Goal: Task Accomplishment & Management: Manage account settings

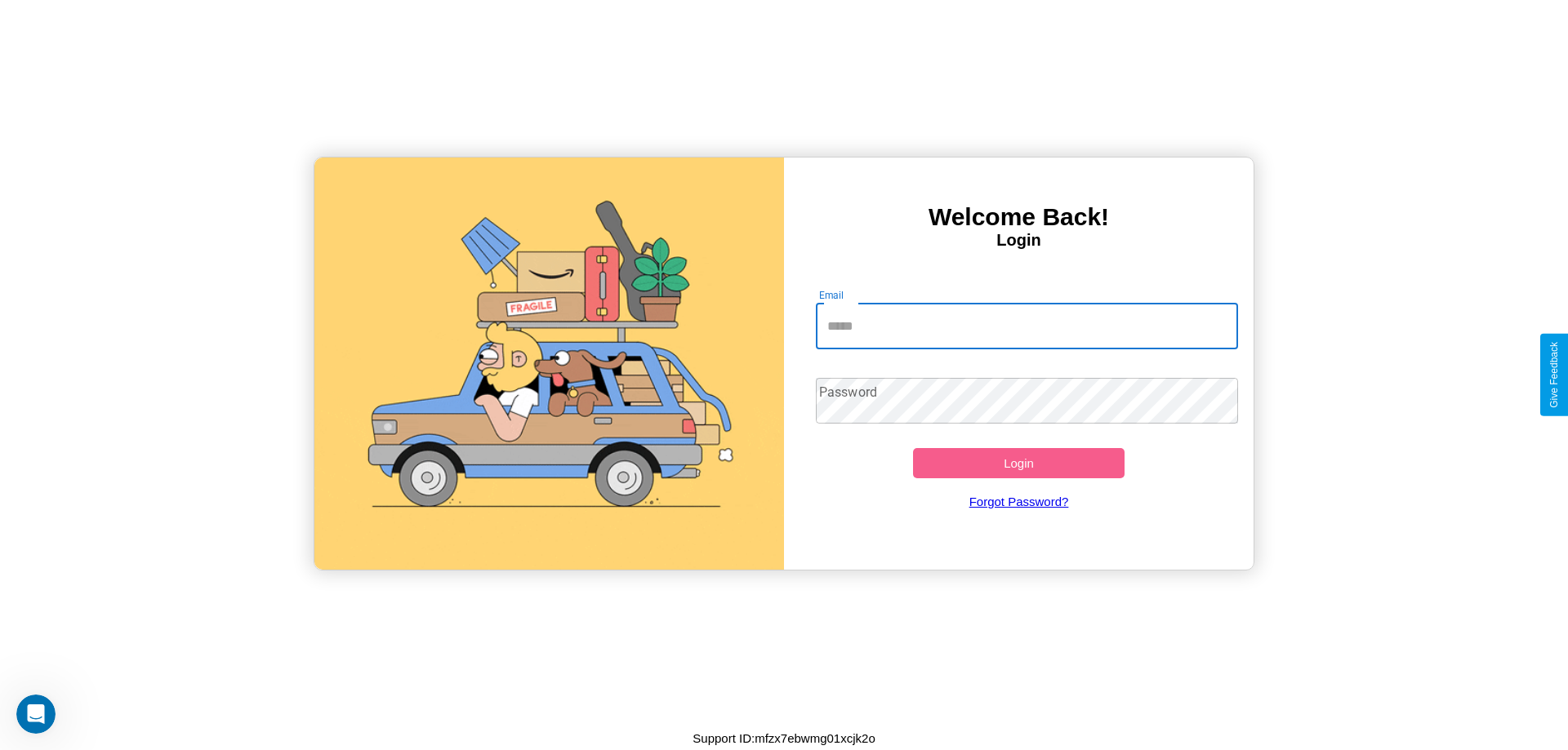
click at [1026, 325] on input "Email" at bounding box center [1027, 327] width 423 height 46
type input "**********"
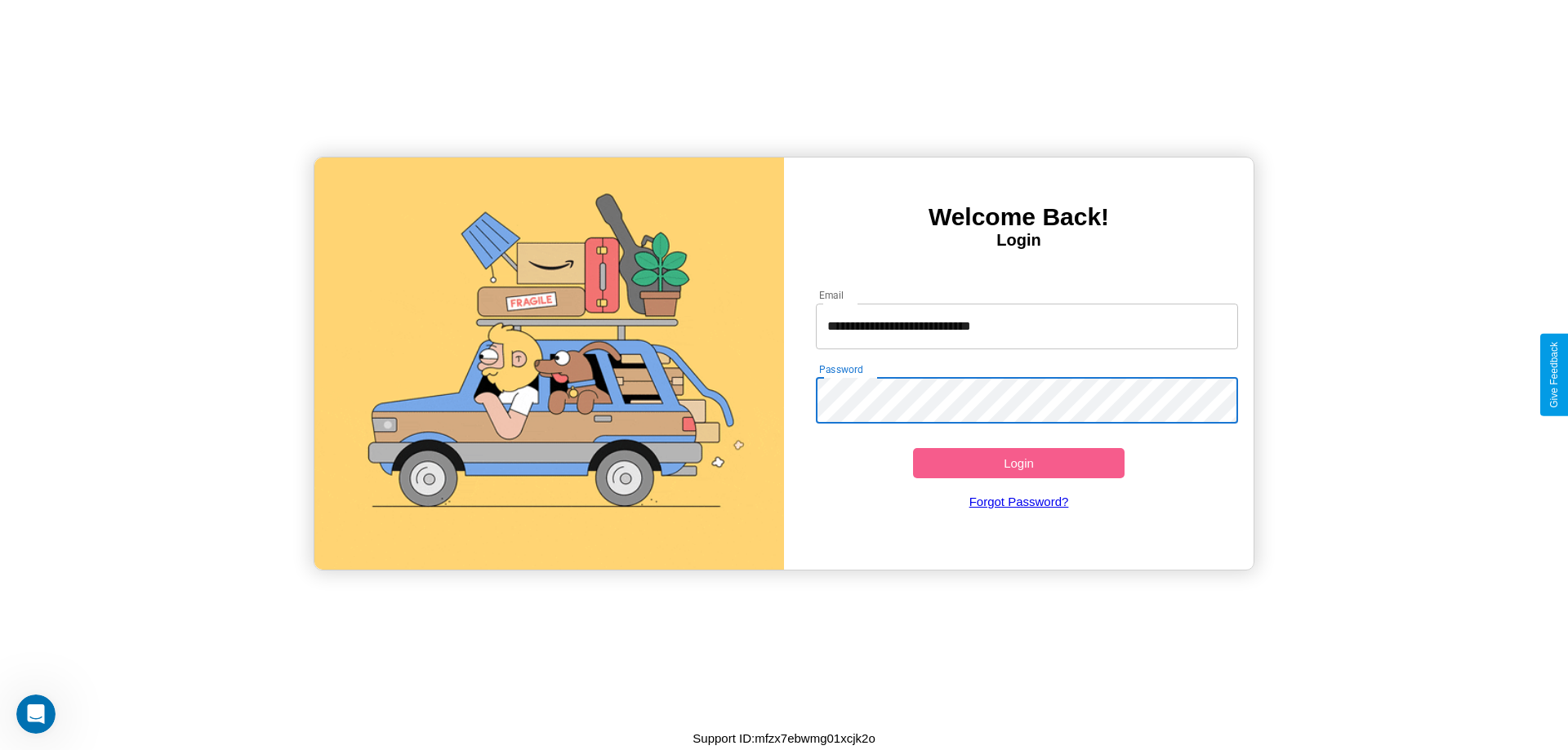
click at [1019, 463] on button "Login" at bounding box center [1018, 463] width 211 height 30
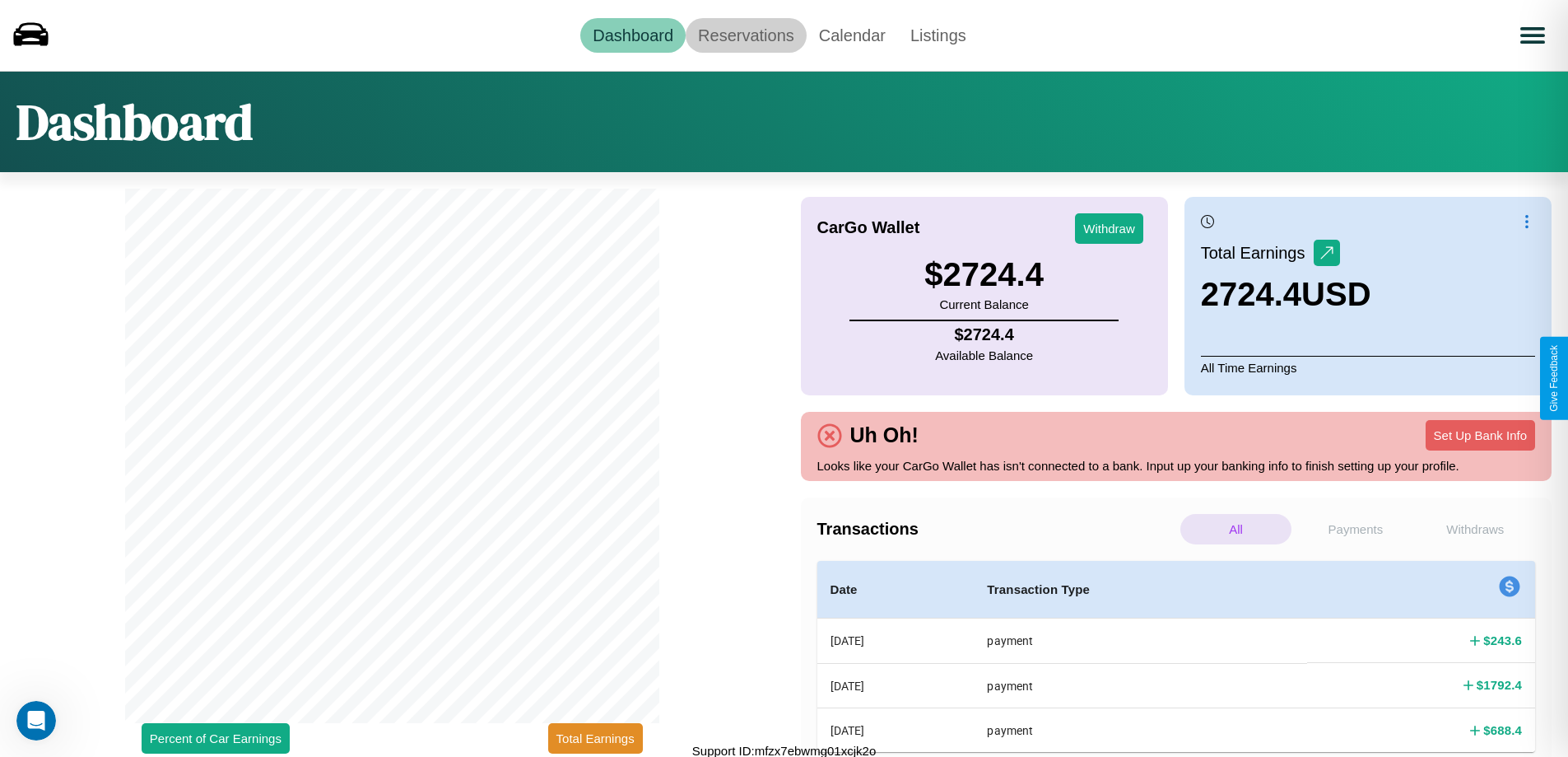
click at [746, 34] on link "Reservations" at bounding box center [746, 34] width 121 height 34
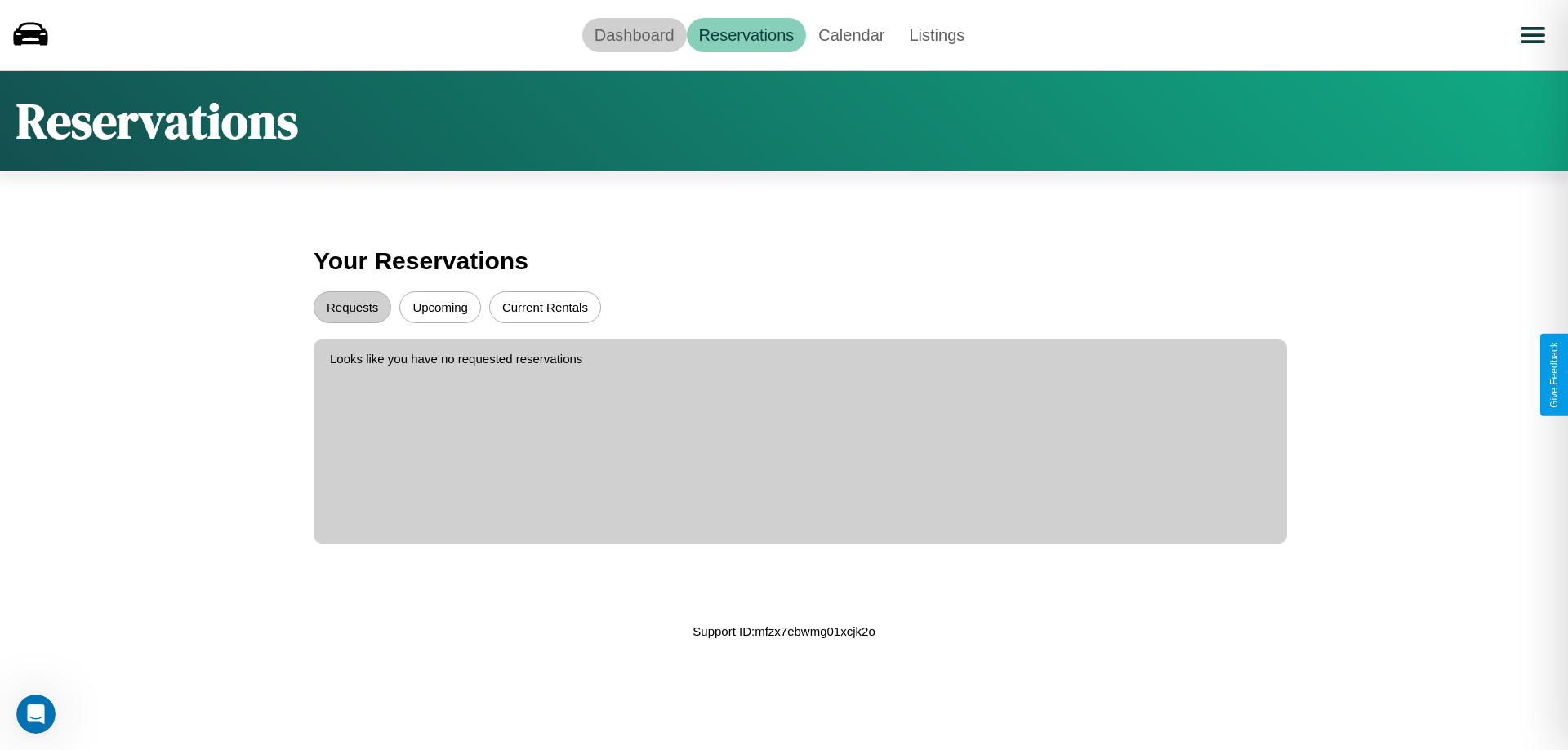
click at [633, 34] on link "Dashboard" at bounding box center [634, 34] width 104 height 34
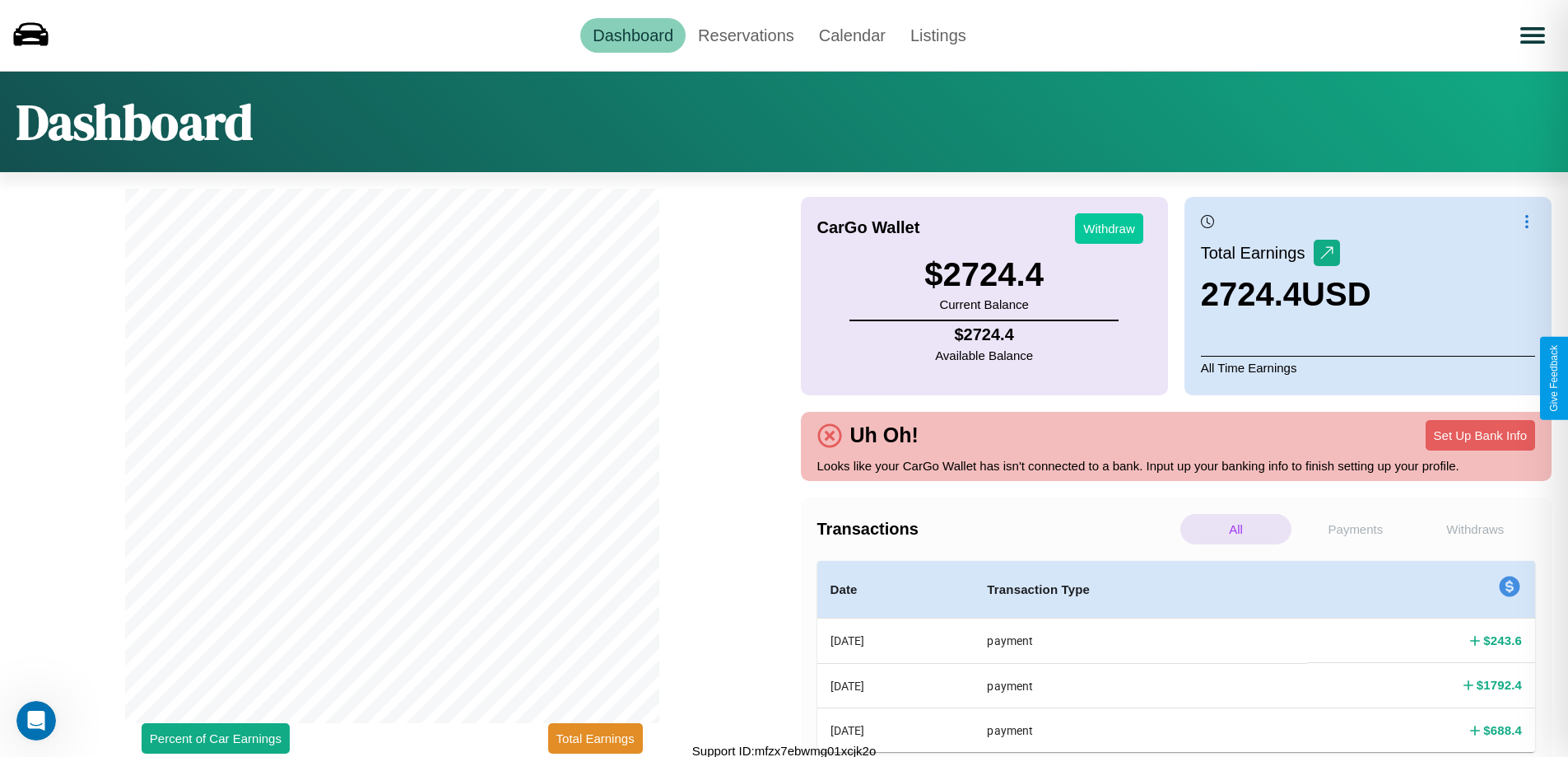
click at [1109, 228] on button "Withdraw" at bounding box center [1110, 228] width 69 height 31
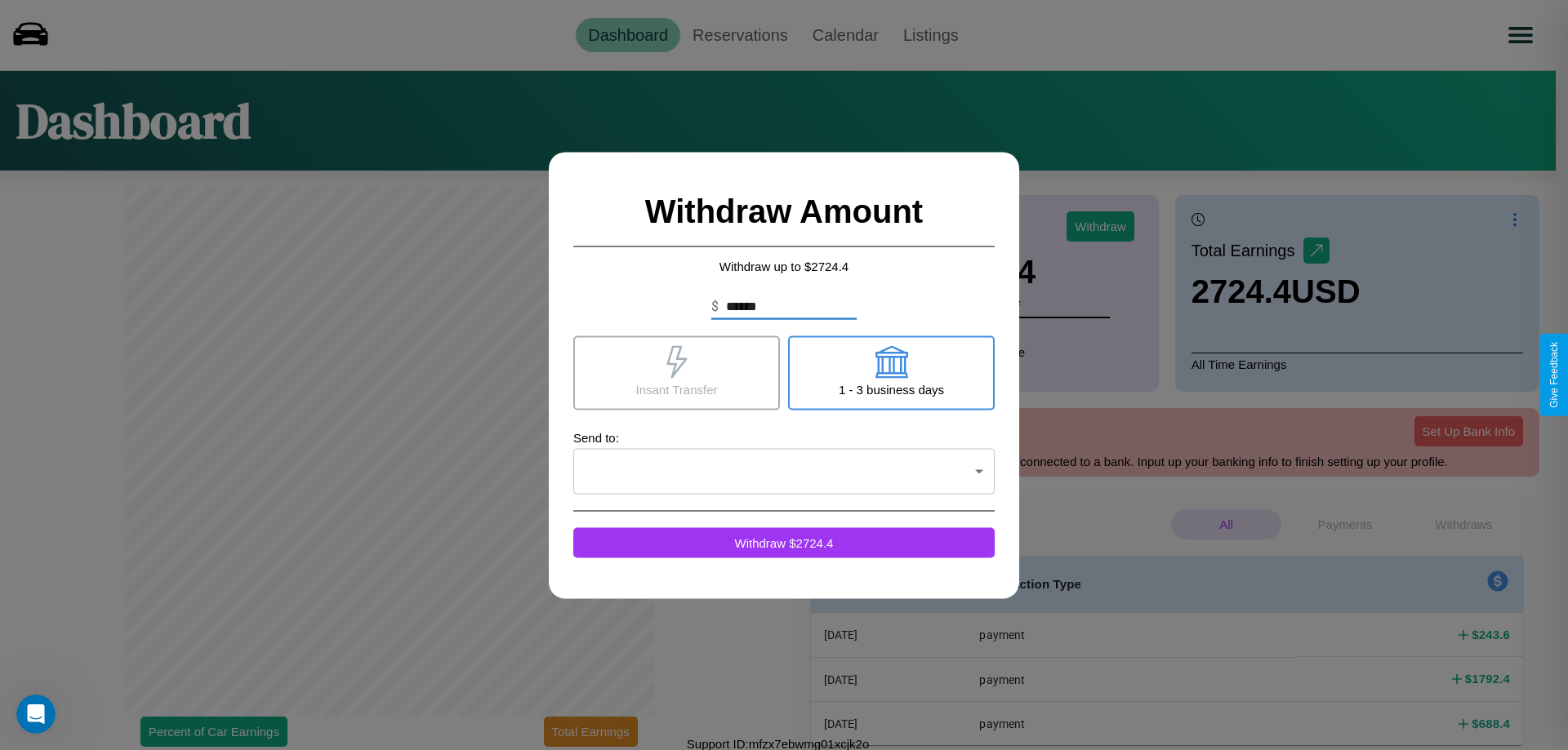
click at [676, 372] on icon at bounding box center [677, 361] width 20 height 32
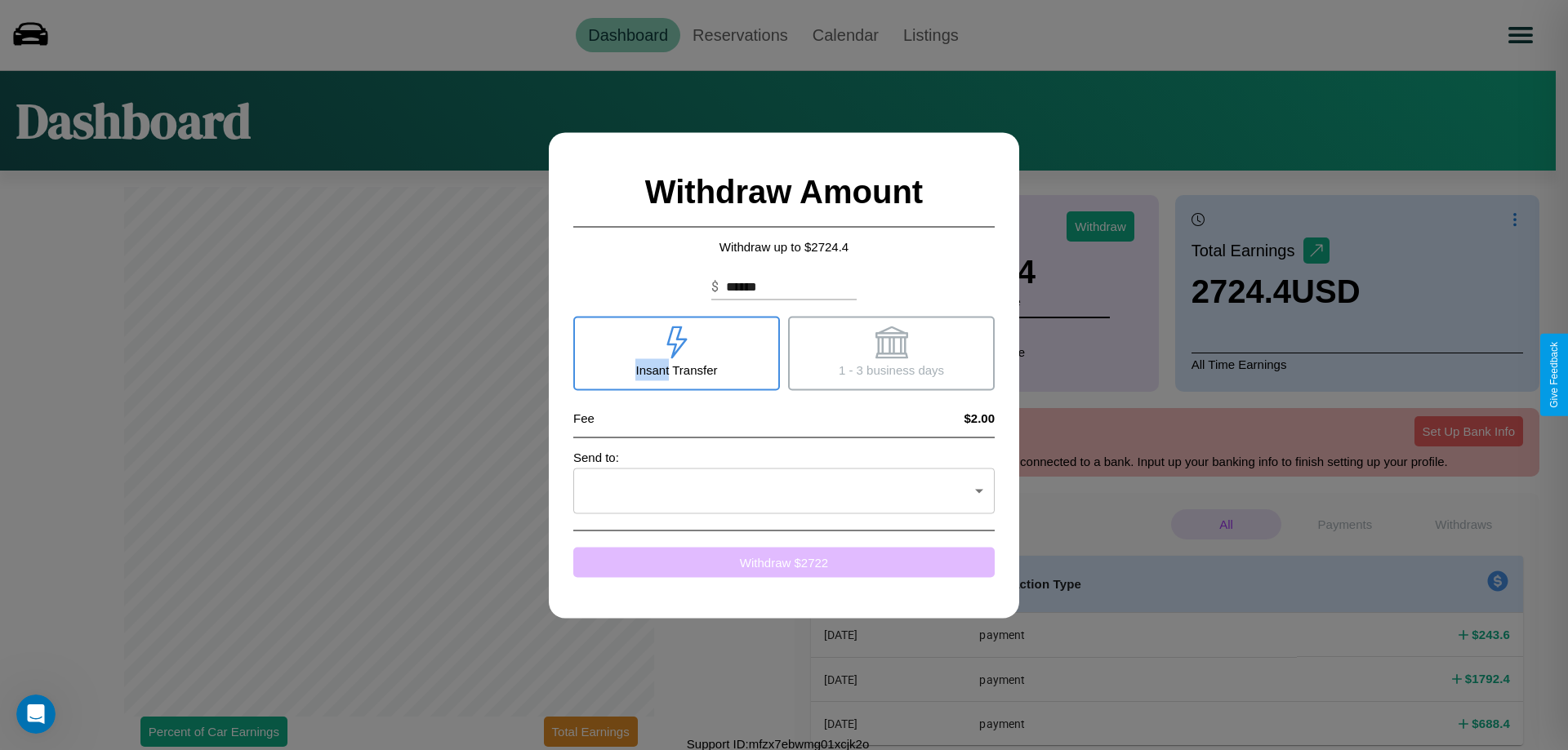
click at [784, 561] on button "Withdraw $ 2722" at bounding box center [784, 561] width 421 height 30
